Goal: Answer question/provide support: Share knowledge or assist other users

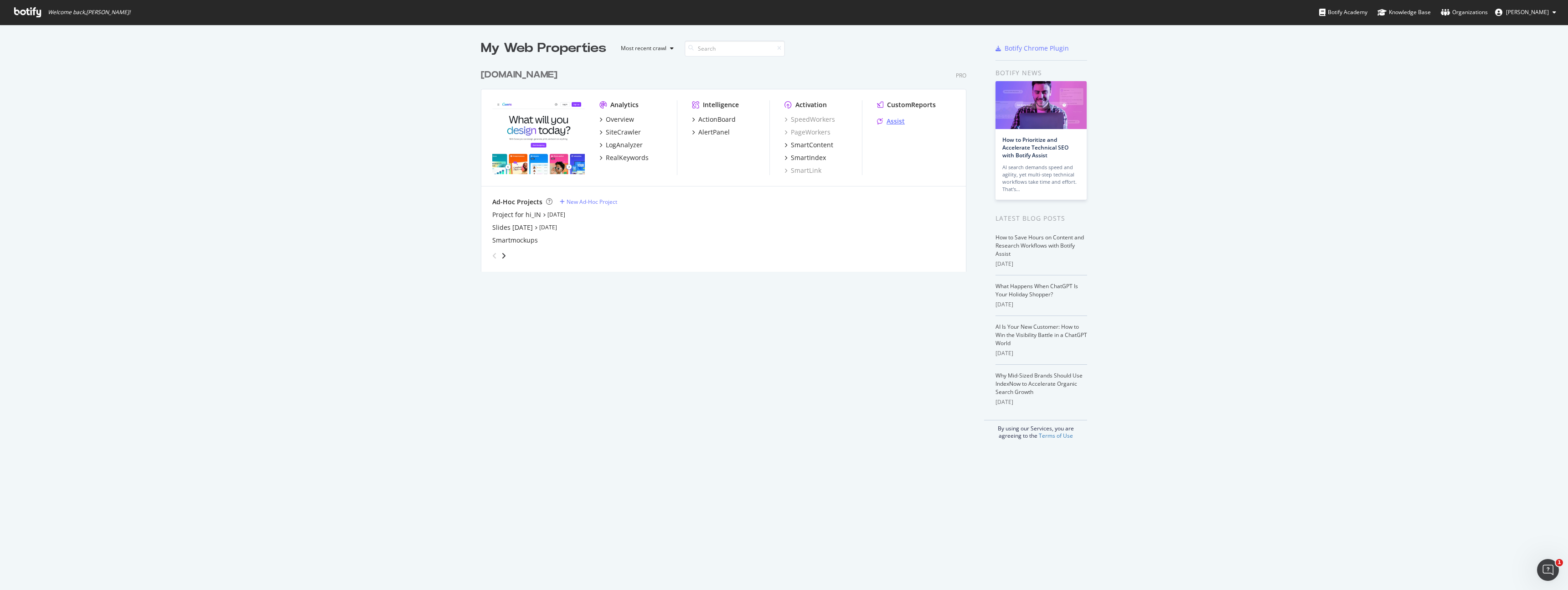
click at [894, 123] on div "Assist" at bounding box center [895, 121] width 18 height 9
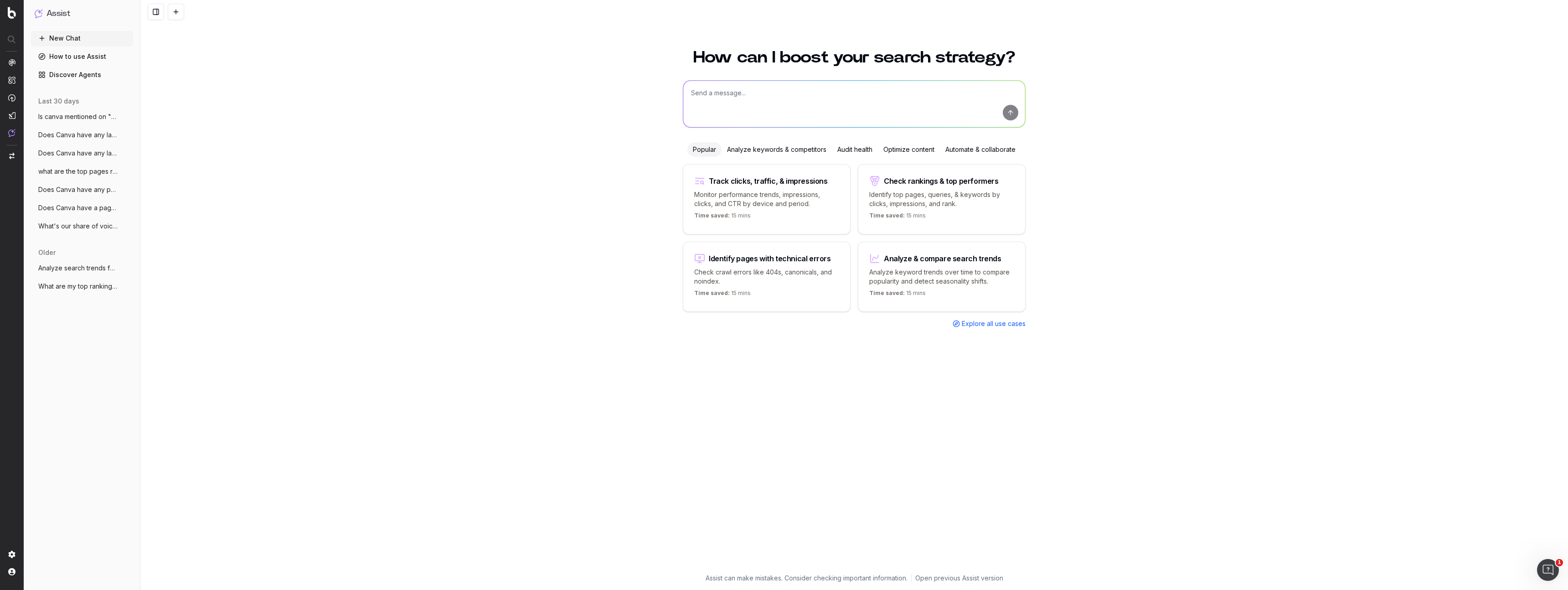
click at [84, 134] on span "Does Canva have any landing pages target" at bounding box center [79, 135] width 80 height 9
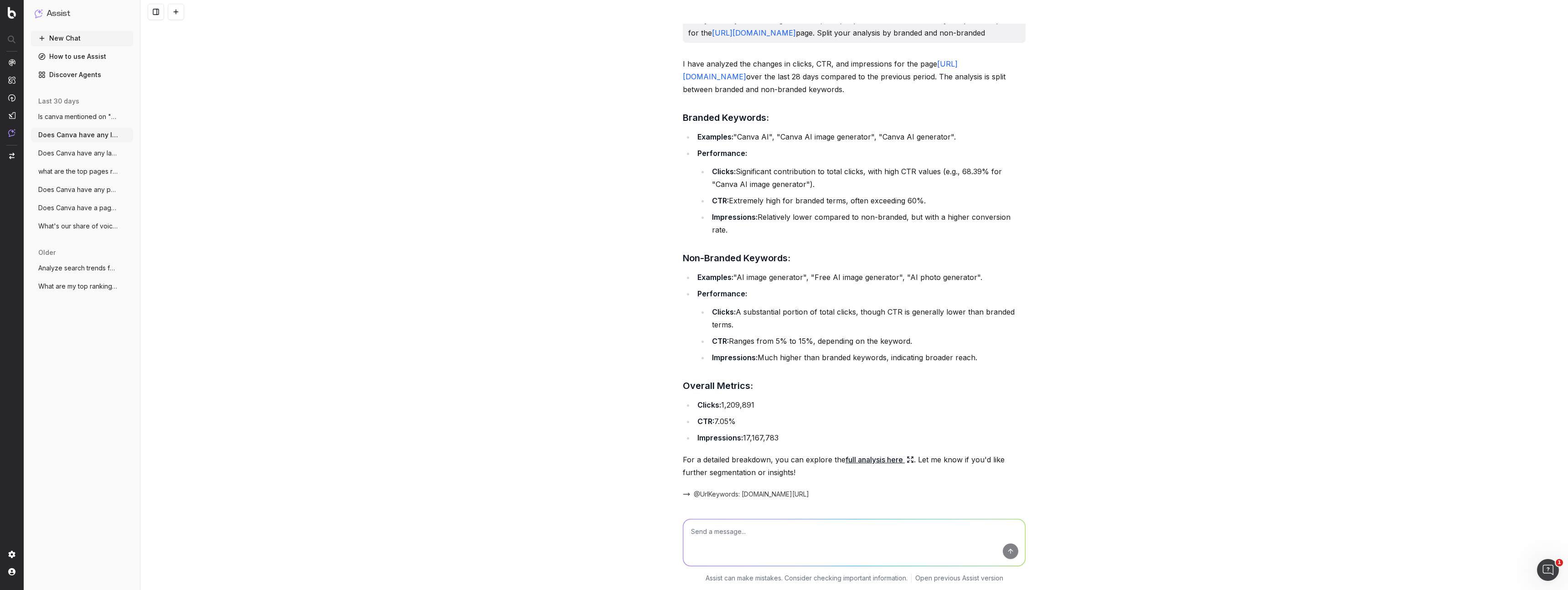
scroll to position [1044, 0]
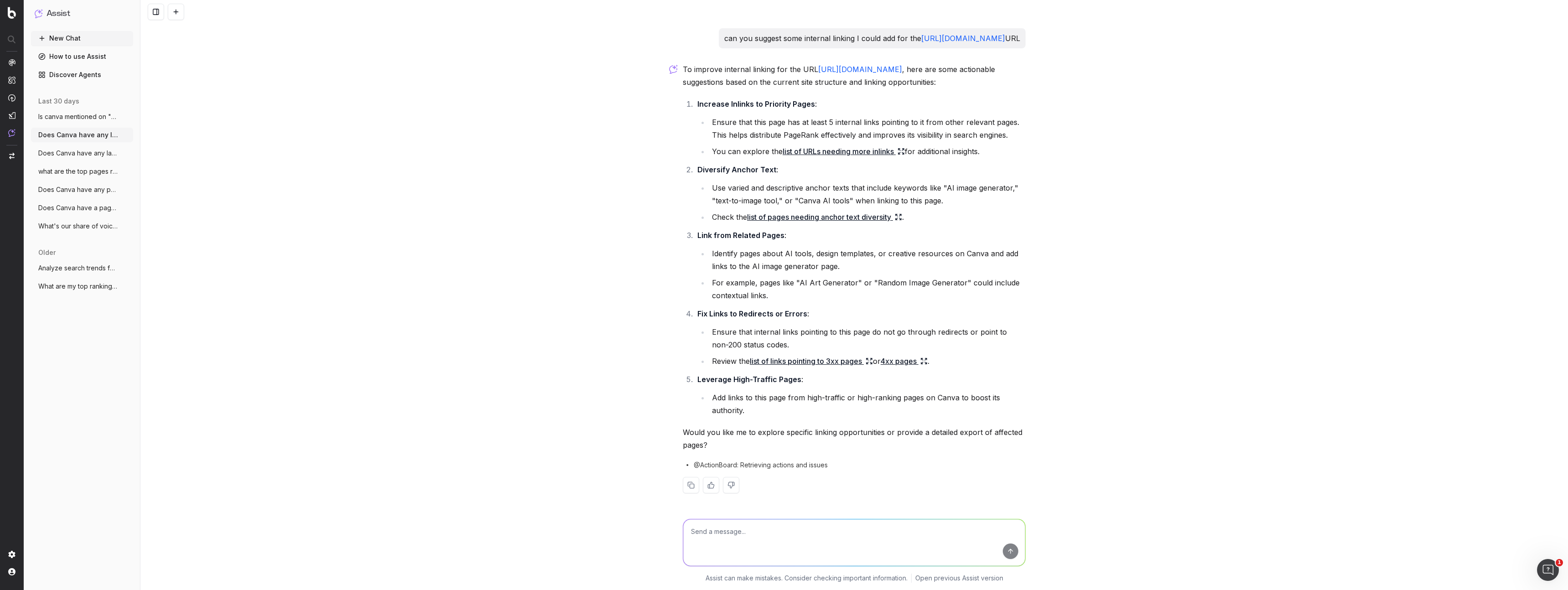
click at [819, 153] on link "list of URLs needing more inlinks" at bounding box center [844, 151] width 122 height 13
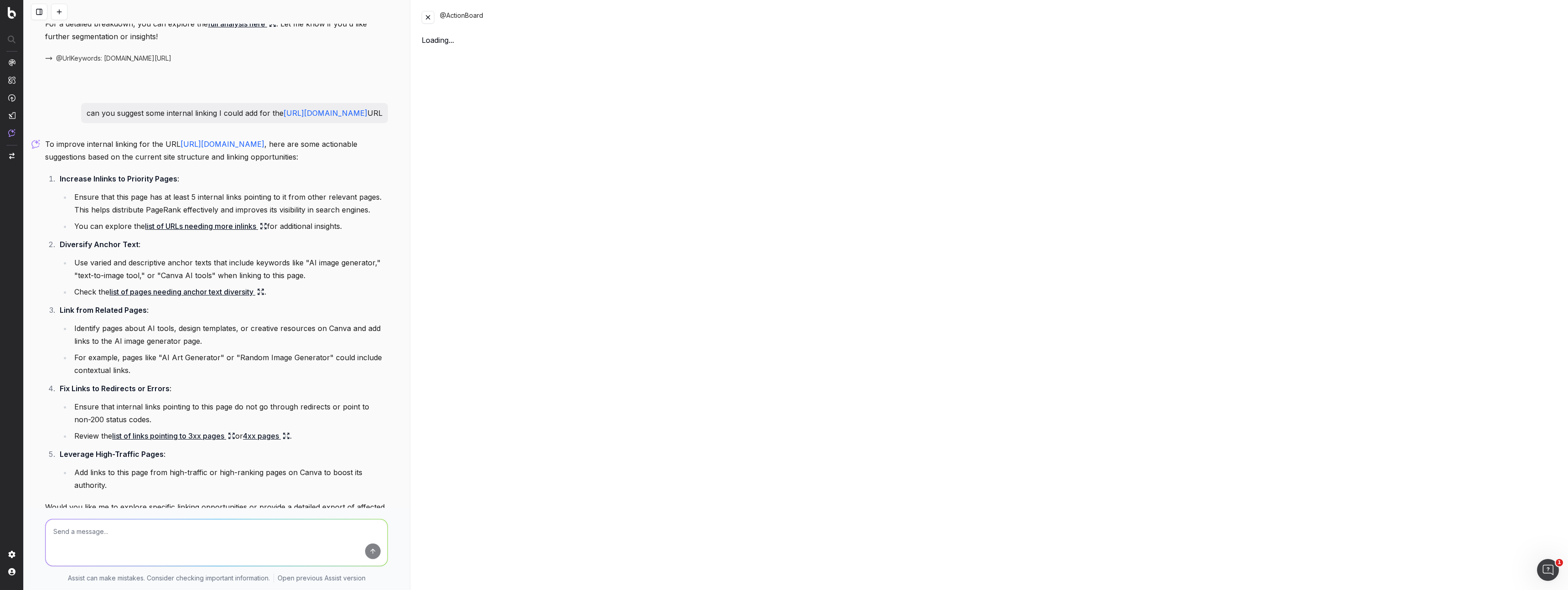
scroll to position [952, 0]
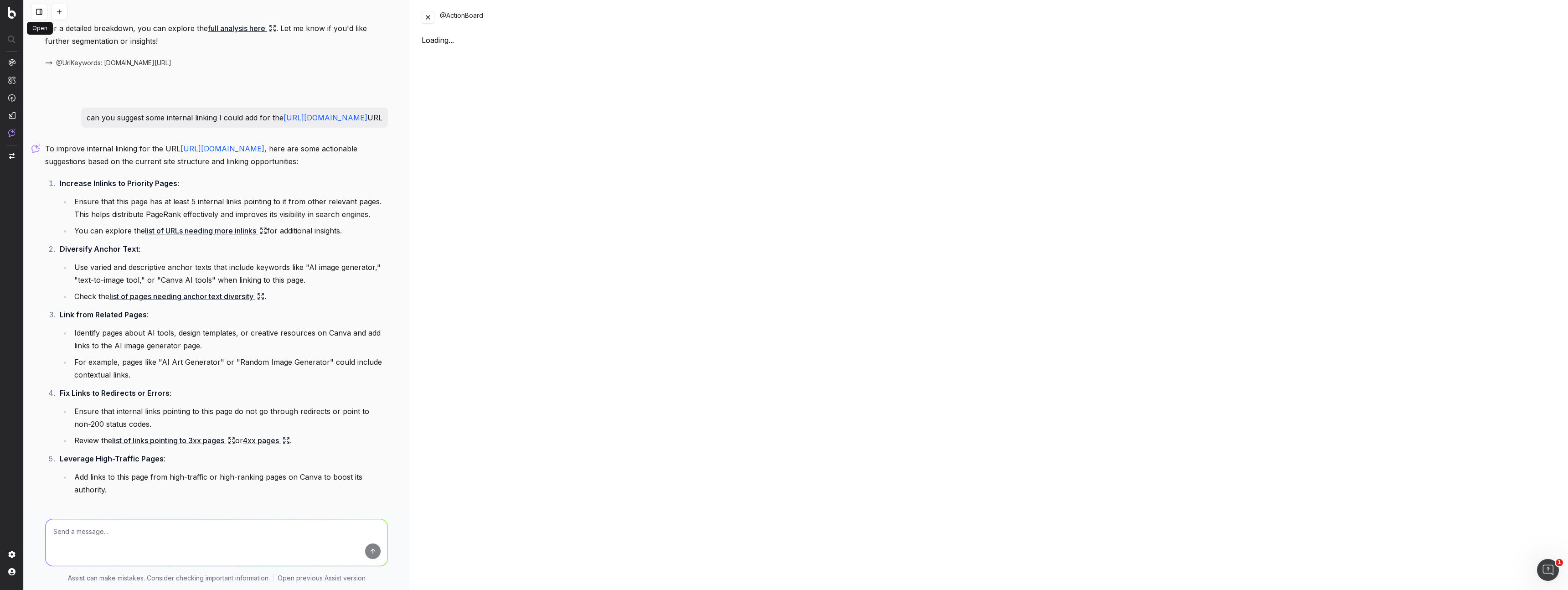
click at [41, 15] on button at bounding box center [39, 12] width 16 height 16
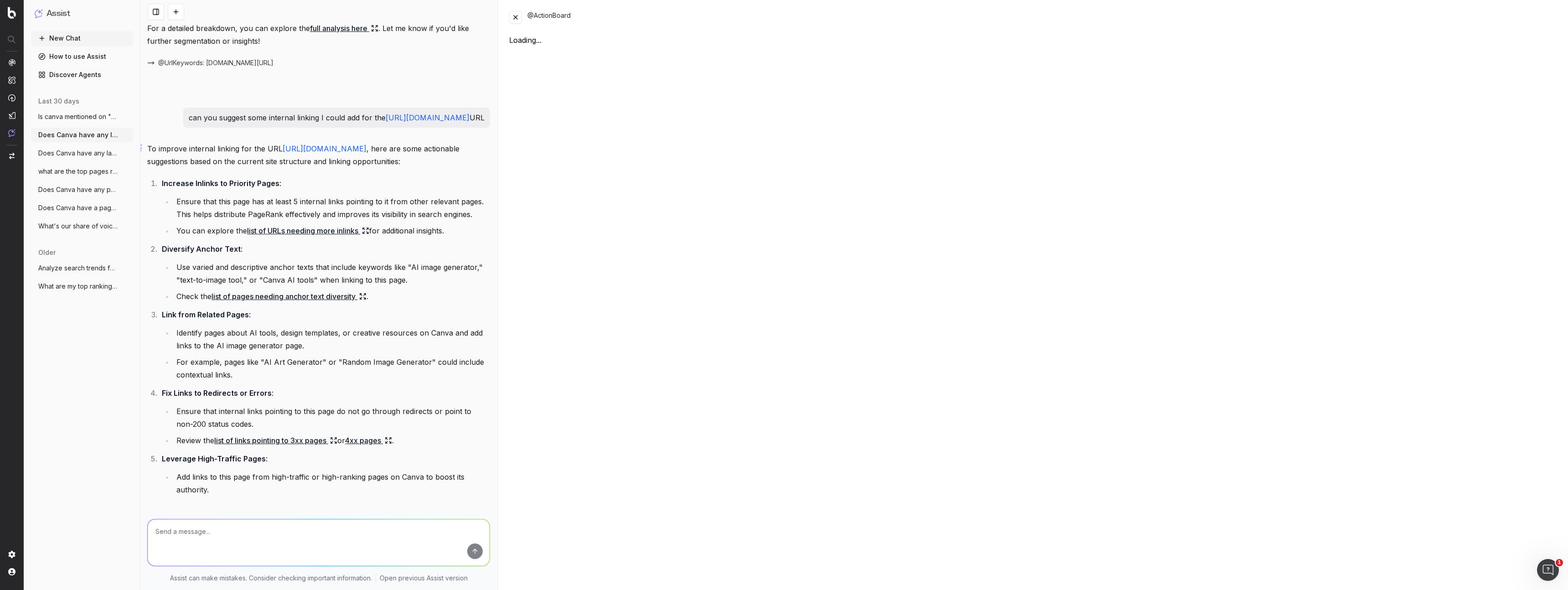
click at [85, 154] on span "Does Canva have any landing pages target" at bounding box center [79, 153] width 80 height 9
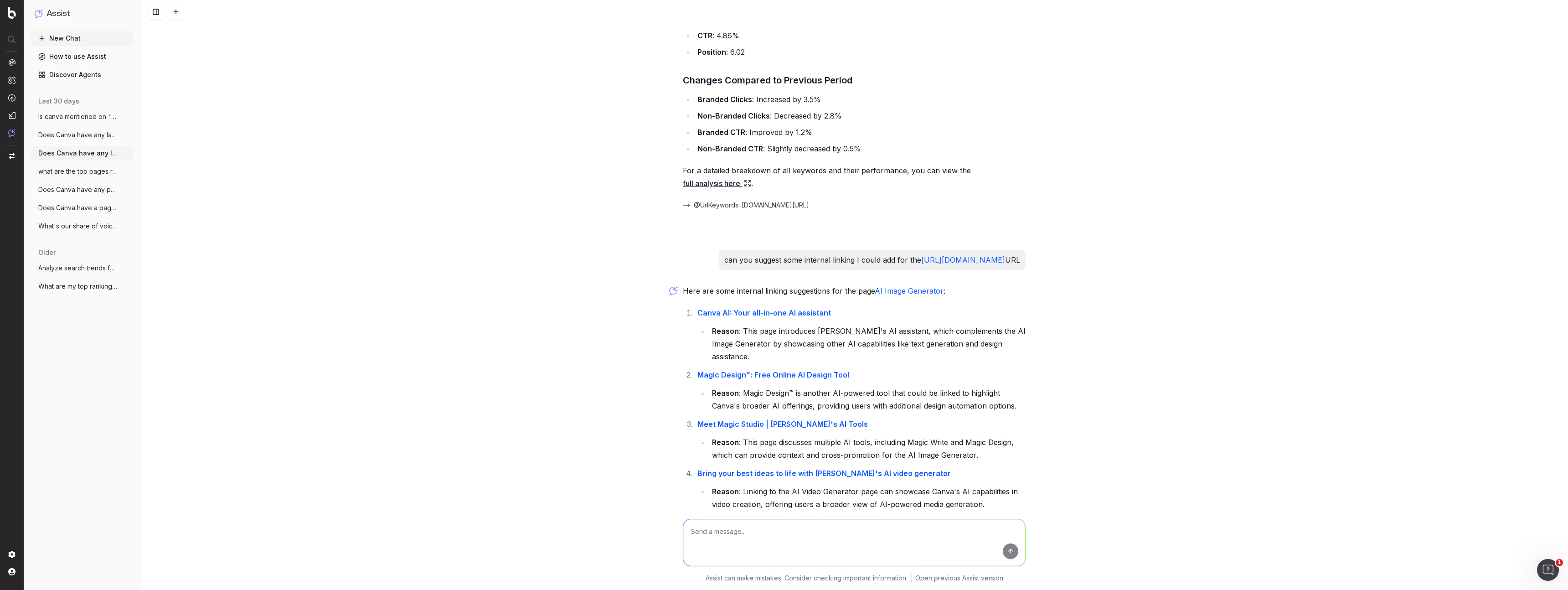
scroll to position [1050, 0]
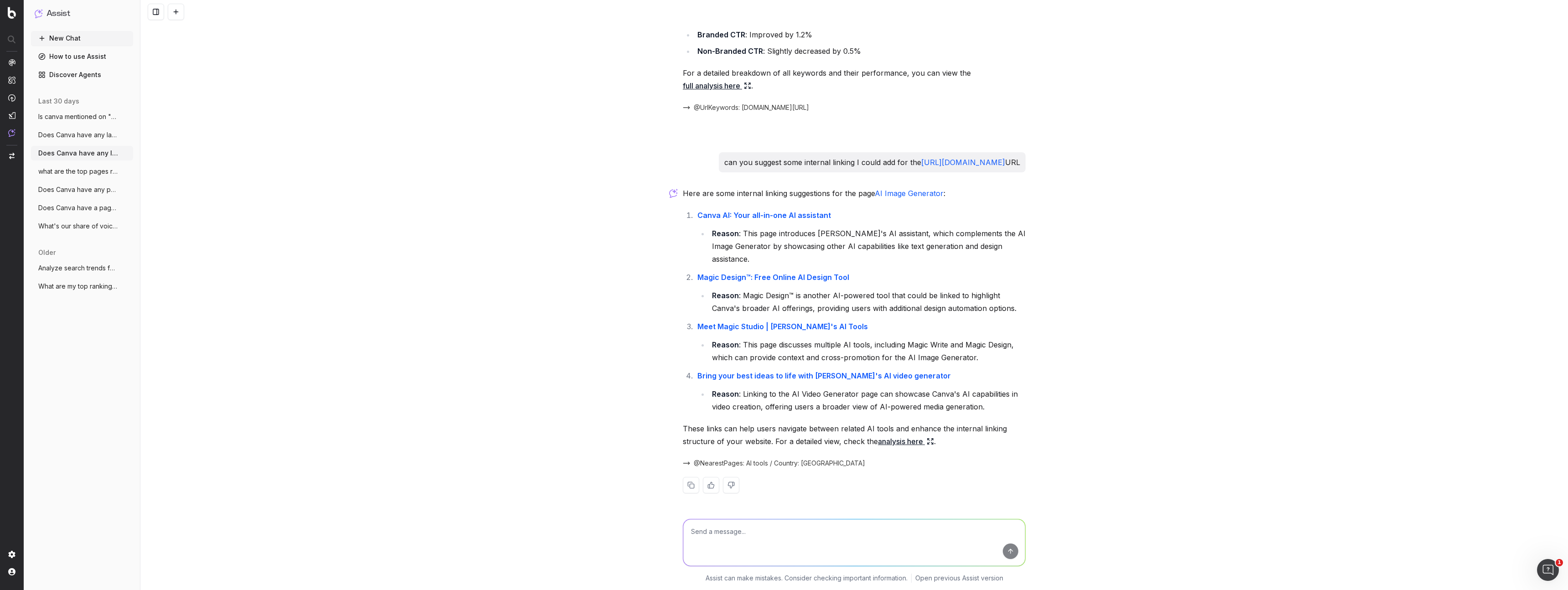
click at [898, 441] on link "analysis here" at bounding box center [906, 441] width 56 height 13
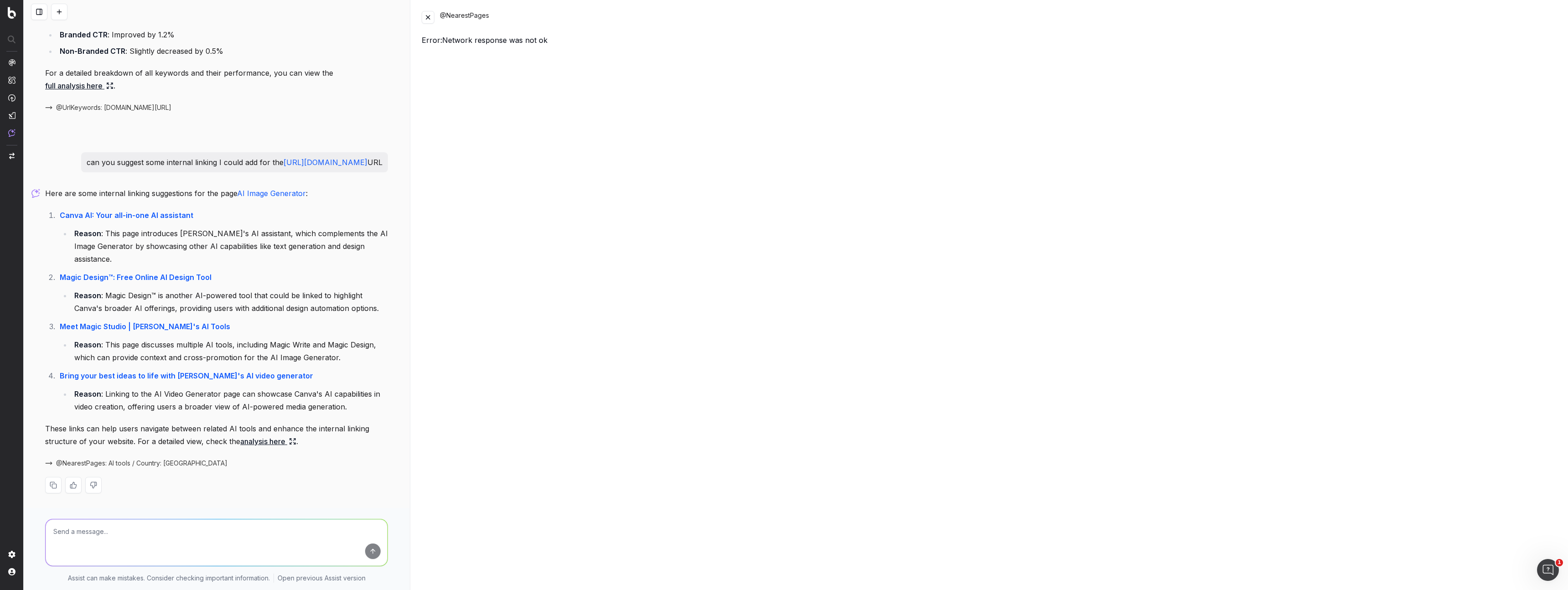
click at [427, 17] on button at bounding box center [428, 17] width 13 height 13
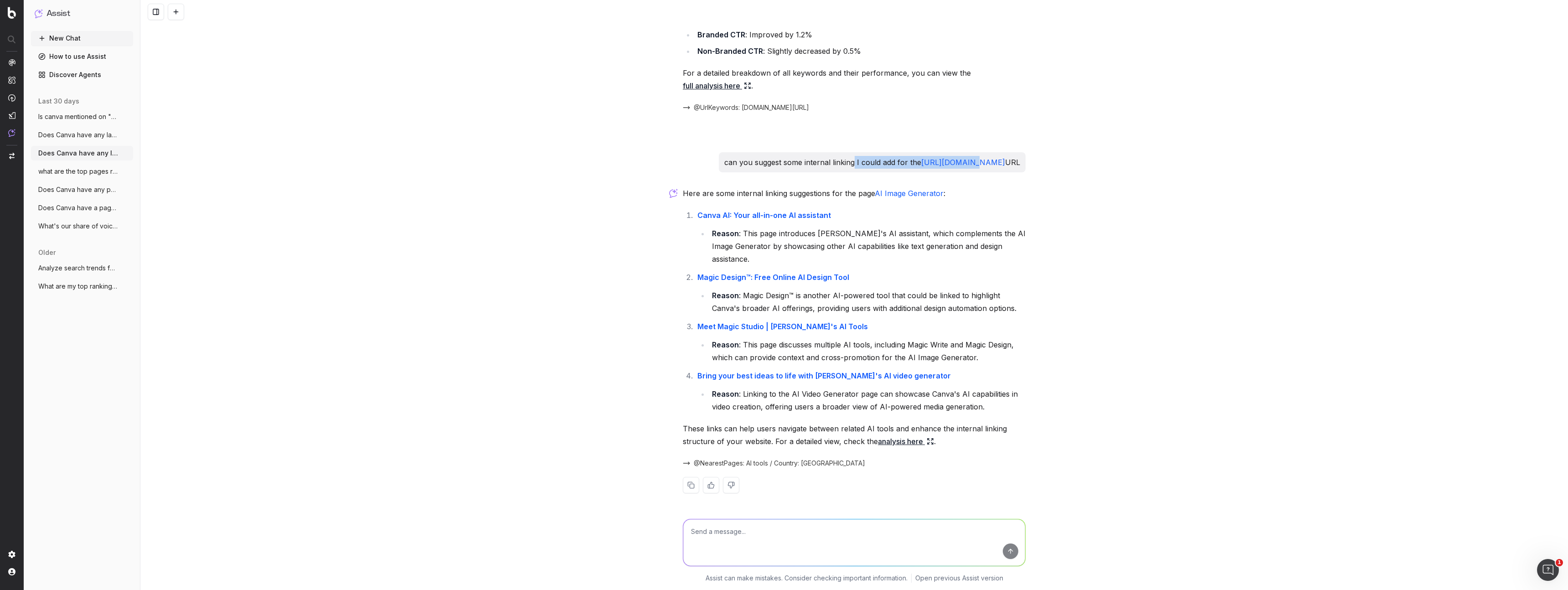
drag, startPoint x: 819, startPoint y: 156, endPoint x: 932, endPoint y: 168, distance: 113.6
click at [932, 168] on p "can you suggest some internal linking I could add for the https://www.canva.com…" at bounding box center [872, 162] width 296 height 13
drag, startPoint x: 834, startPoint y: 184, endPoint x: 799, endPoint y: 297, distance: 118.3
click at [665, 279] on div "Does Canva have any landing pages targeting the "image generator" keyword? Yes,…" at bounding box center [854, 295] width 1427 height 590
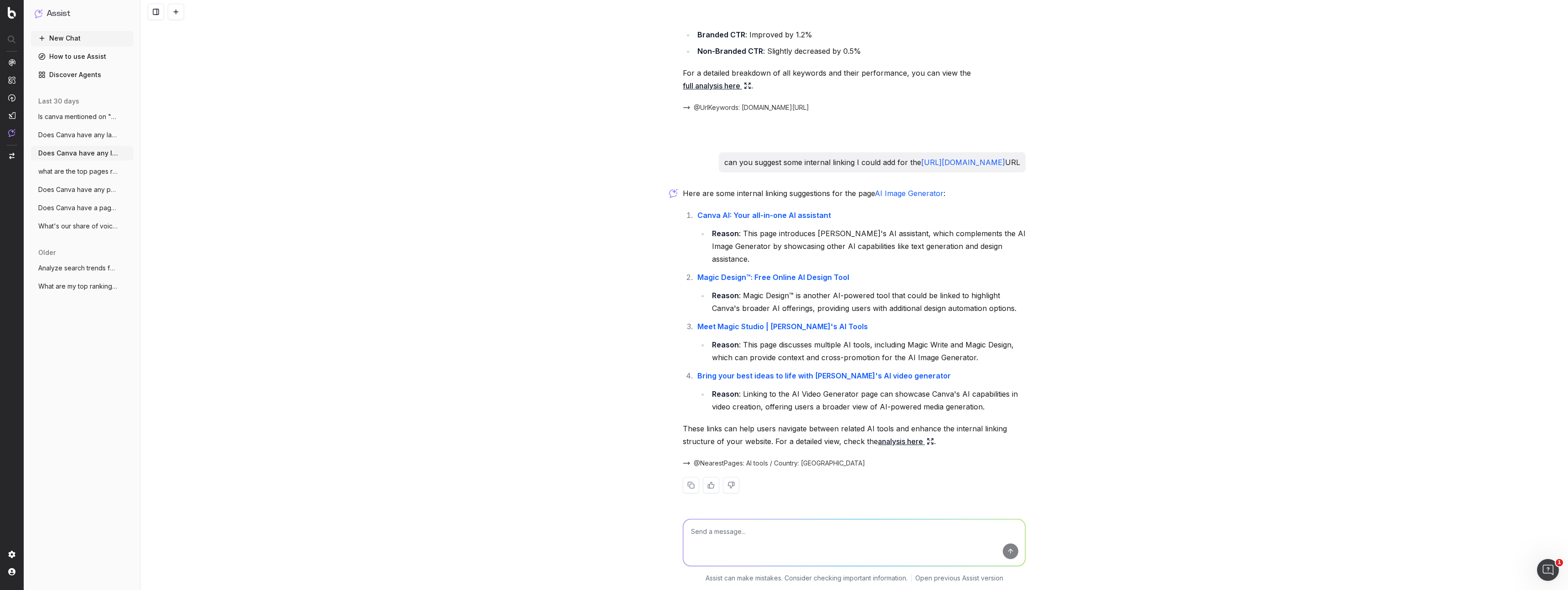
click at [853, 375] on link "Bring your best ideas to life with Canva's AI video generator" at bounding box center [824, 376] width 253 height 9
click at [847, 404] on li "Reason : Linking to the AI Video Generator page can showcase Canva's AI capabil…" at bounding box center [867, 401] width 317 height 26
